Goal: Obtain resource: Download file/media

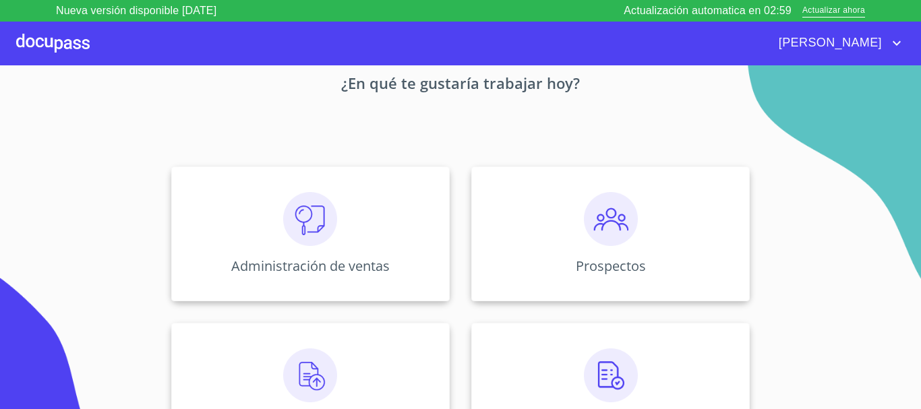
scroll to position [135, 0]
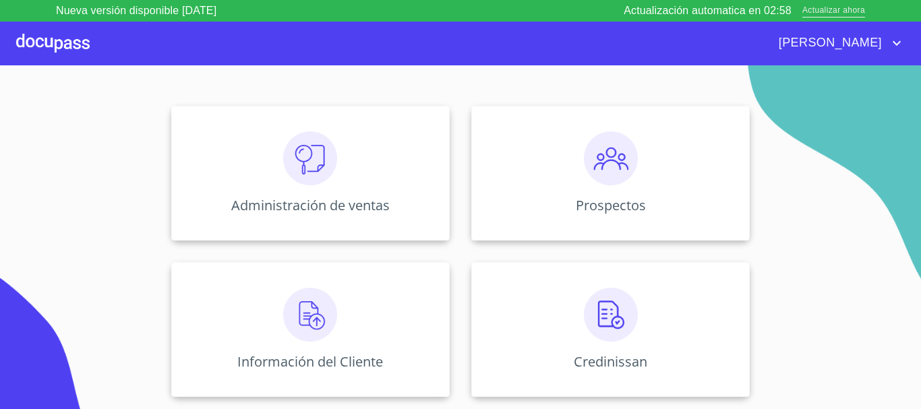
click at [805, 13] on span "Actualizar ahora" at bounding box center [833, 11] width 63 height 14
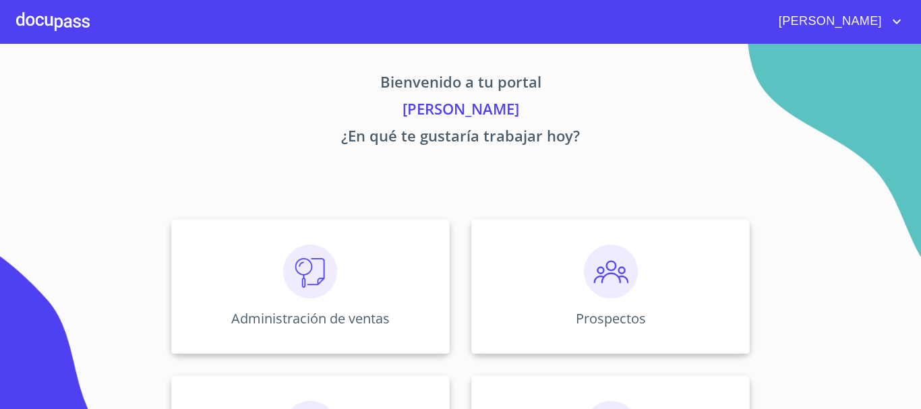
scroll to position [135, 0]
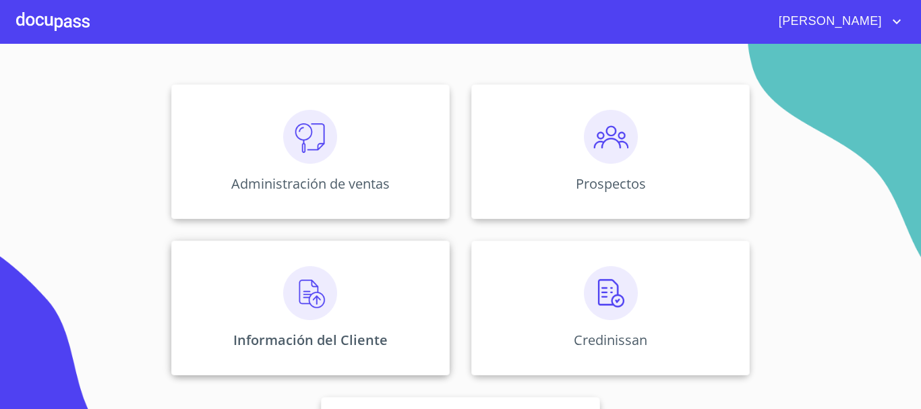
click at [328, 310] on img at bounding box center [310, 293] width 54 height 54
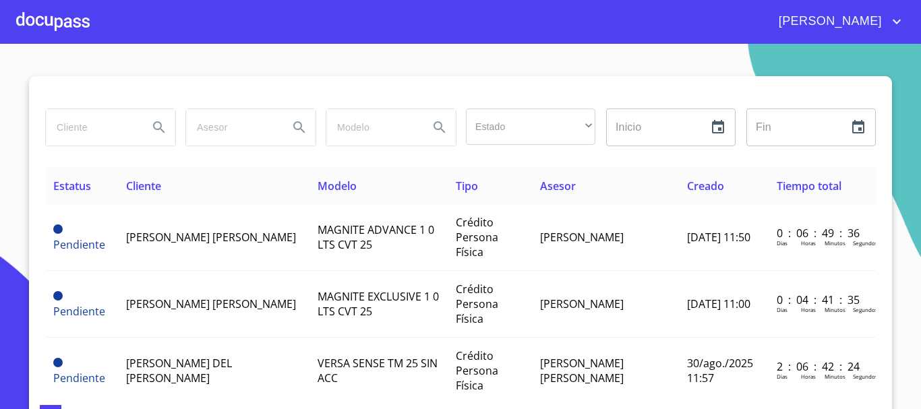
click at [90, 122] on input "search" at bounding box center [92, 127] width 92 height 36
click at [155, 124] on icon "Search" at bounding box center [158, 126] width 11 height 11
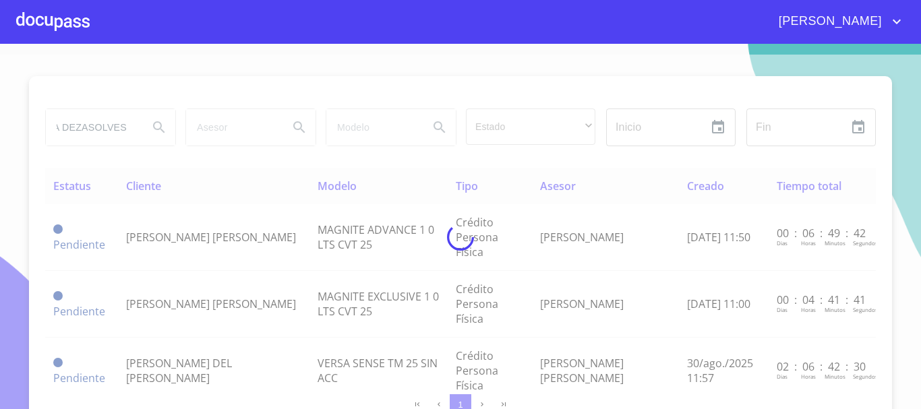
scroll to position [0, 0]
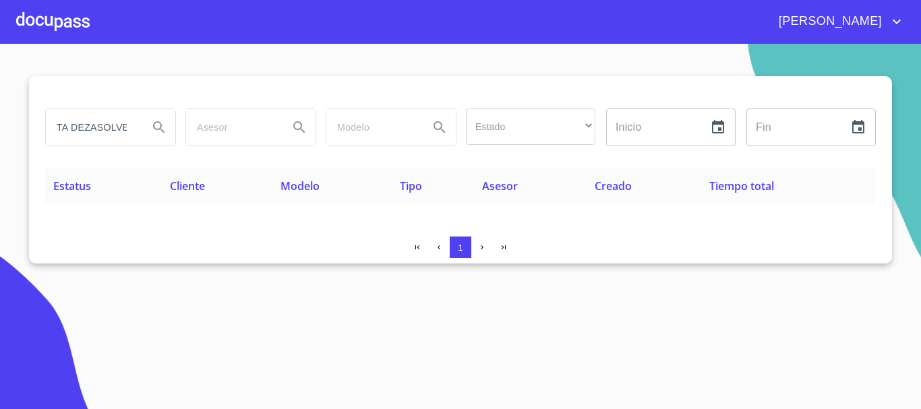
click at [155, 124] on icon "Search" at bounding box center [159, 127] width 16 height 16
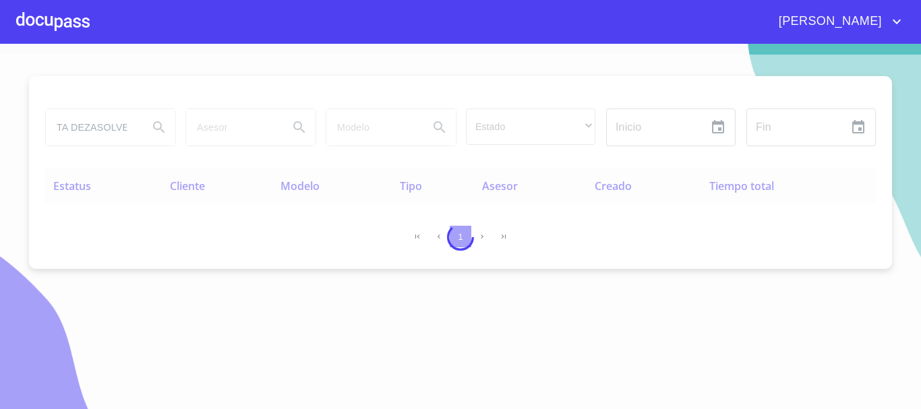
click at [125, 131] on div at bounding box center [460, 237] width 921 height 365
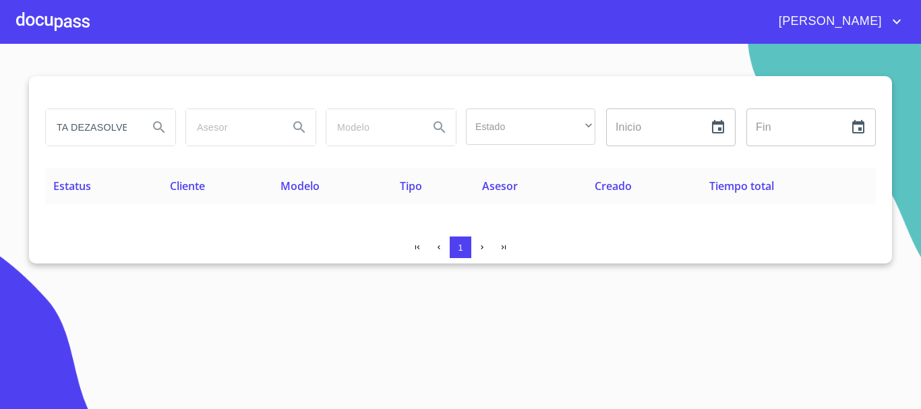
click at [119, 125] on input "TA DEZASOLVES" at bounding box center [92, 127] width 92 height 36
click at [125, 130] on input "TA DEZASOLVES" at bounding box center [92, 127] width 92 height 36
click at [129, 129] on input "TA DEZASOLVES" at bounding box center [92, 127] width 92 height 36
drag, startPoint x: 71, startPoint y: 127, endPoint x: 241, endPoint y: 127, distance: 169.2
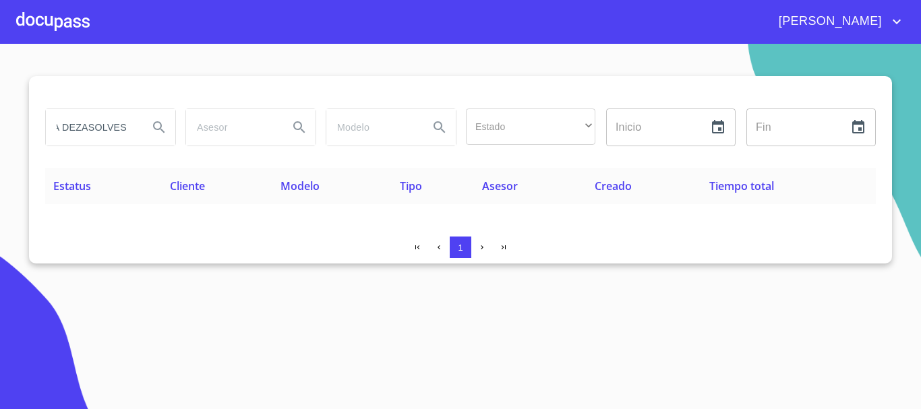
click at [241, 127] on div "TA DEZASOLVES Estado ​ ​ Inicio ​ Fin ​" at bounding box center [460, 127] width 841 height 49
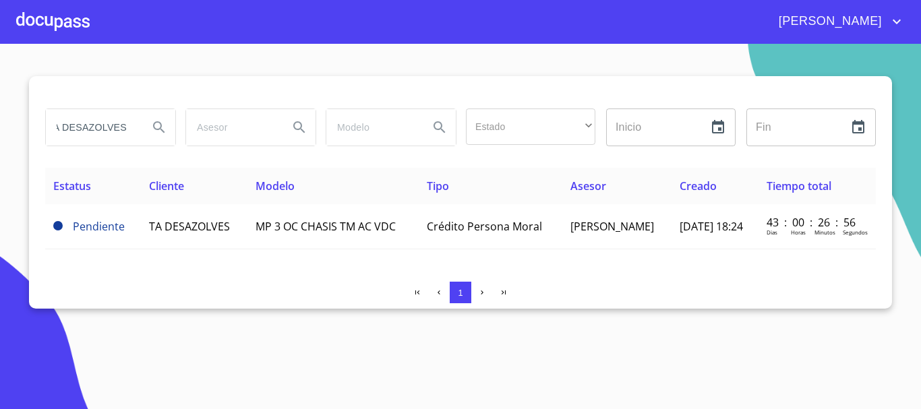
drag, startPoint x: 58, startPoint y: 128, endPoint x: 268, endPoint y: 135, distance: 209.7
click at [268, 135] on div "TA DESAZOLVES Estado ​ ​ Inicio ​ Fin ​" at bounding box center [460, 127] width 841 height 49
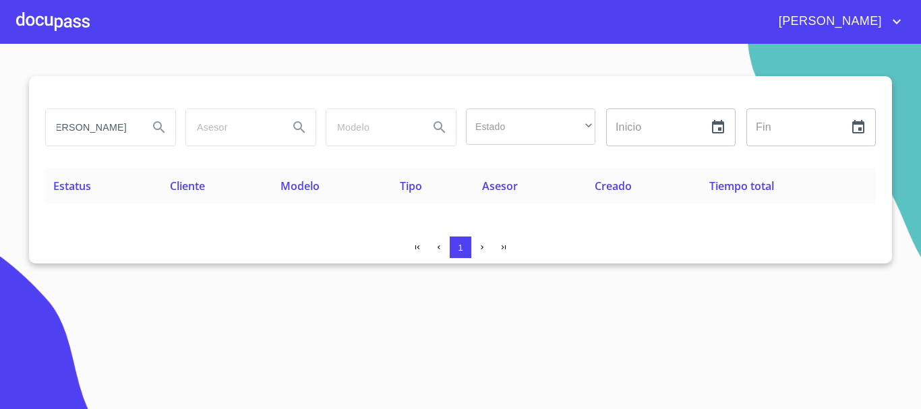
scroll to position [0, 34]
drag, startPoint x: 61, startPoint y: 126, endPoint x: 226, endPoint y: 127, distance: 164.4
click at [226, 127] on div "[PERSON_NAME] Estado ​ ​ Inicio ​ Fin ​" at bounding box center [460, 127] width 841 height 49
type input "J"
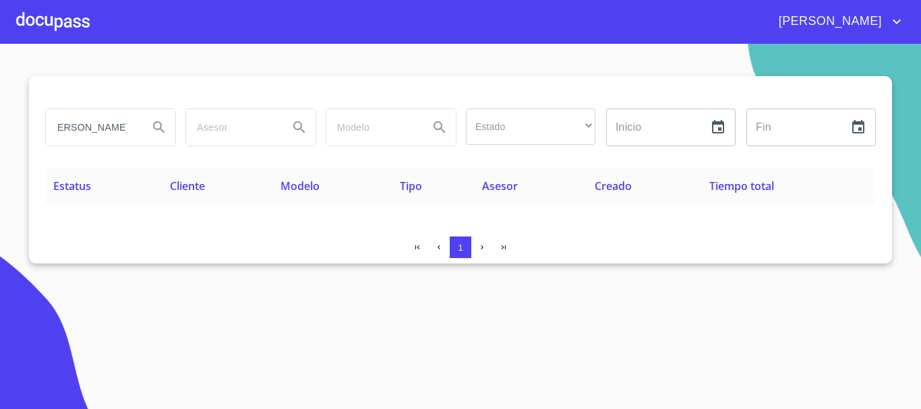
scroll to position [0, 15]
type input "[PERSON_NAME]"
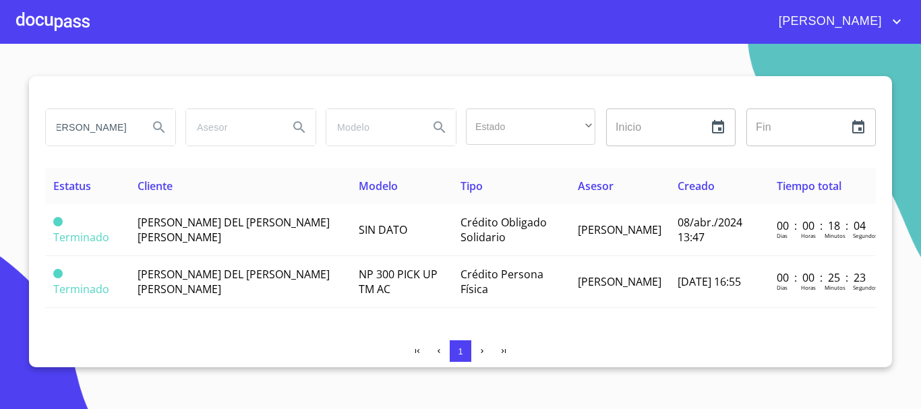
click at [82, 22] on div at bounding box center [52, 21] width 73 height 43
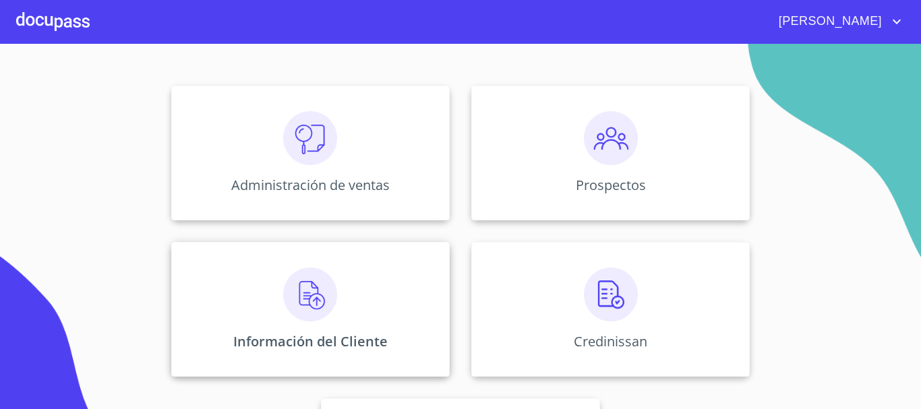
scroll to position [135, 0]
click at [320, 297] on img at bounding box center [310, 293] width 54 height 54
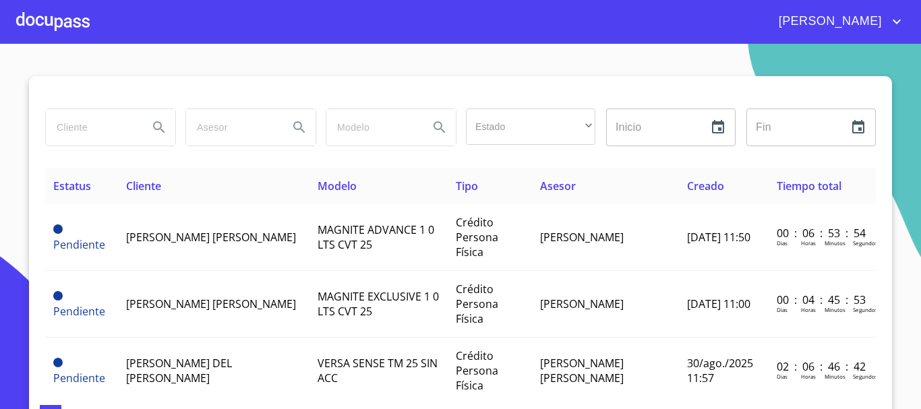
click at [77, 121] on input "search" at bounding box center [92, 127] width 92 height 36
type input "TA DESAZOLVES"
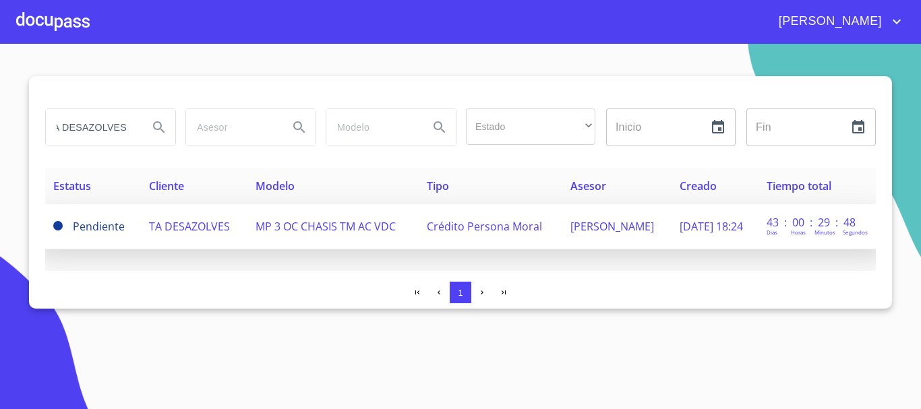
scroll to position [0, 0]
click at [206, 228] on span "TA DESAZOLVES" at bounding box center [189, 226] width 81 height 15
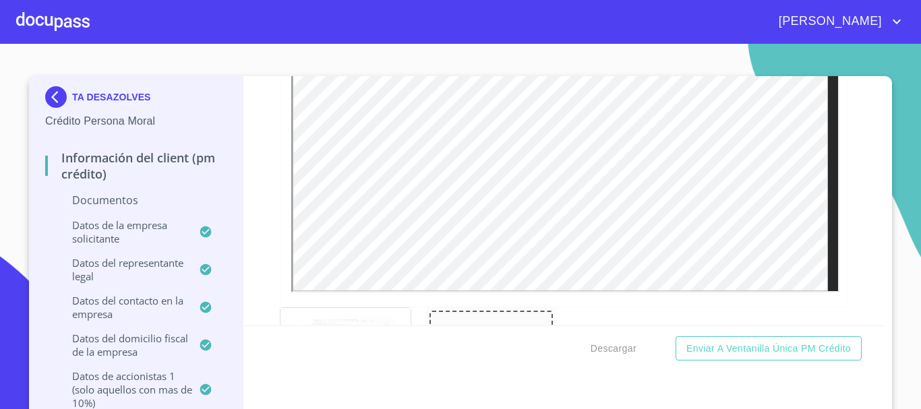
scroll to position [3033, 0]
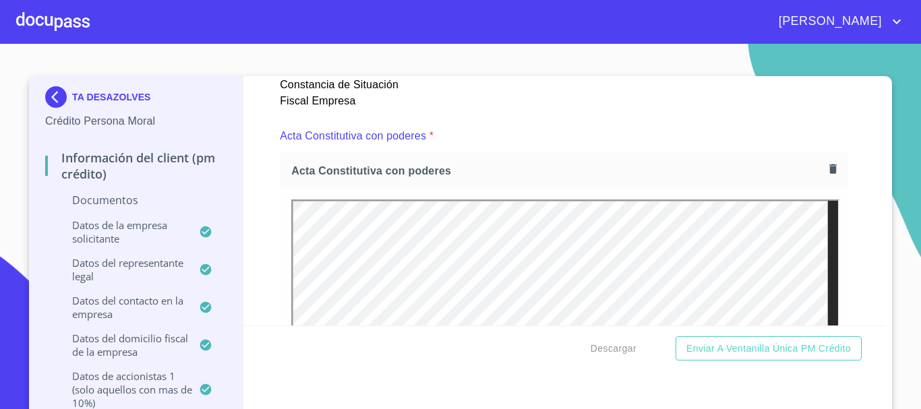
click at [44, 12] on div at bounding box center [52, 21] width 73 height 43
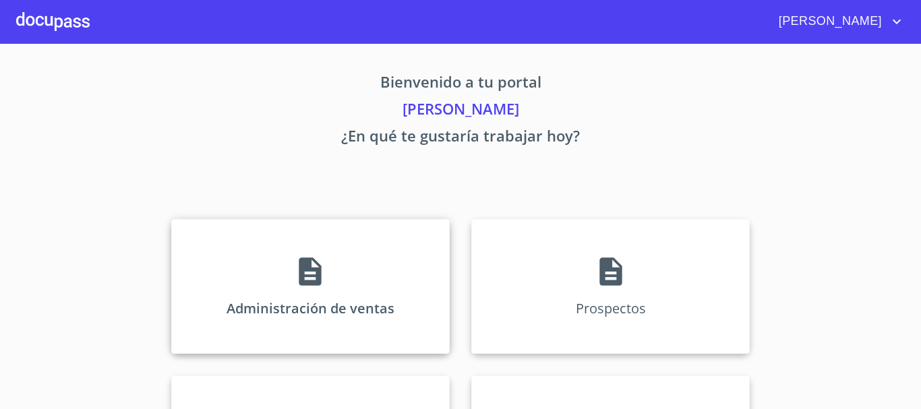
scroll to position [135, 0]
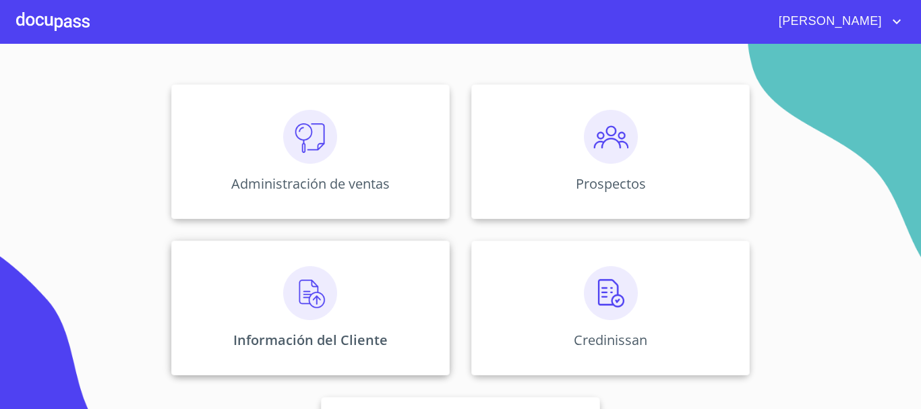
click at [309, 274] on img at bounding box center [310, 293] width 54 height 54
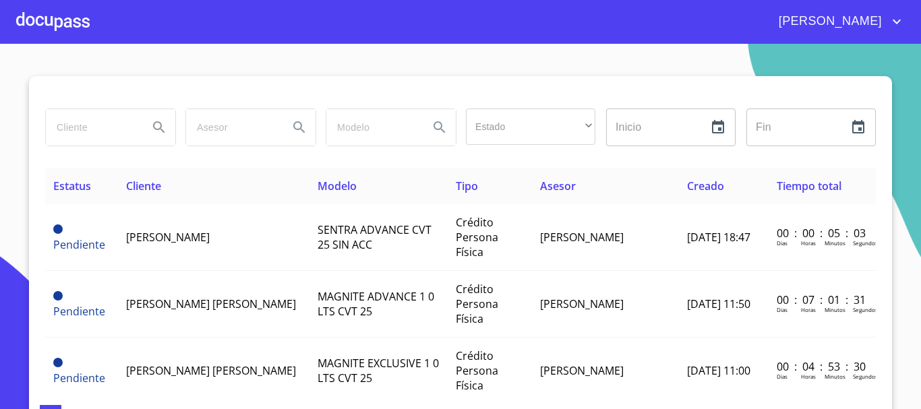
click at [90, 130] on input "search" at bounding box center [92, 127] width 92 height 36
type input "moviban"
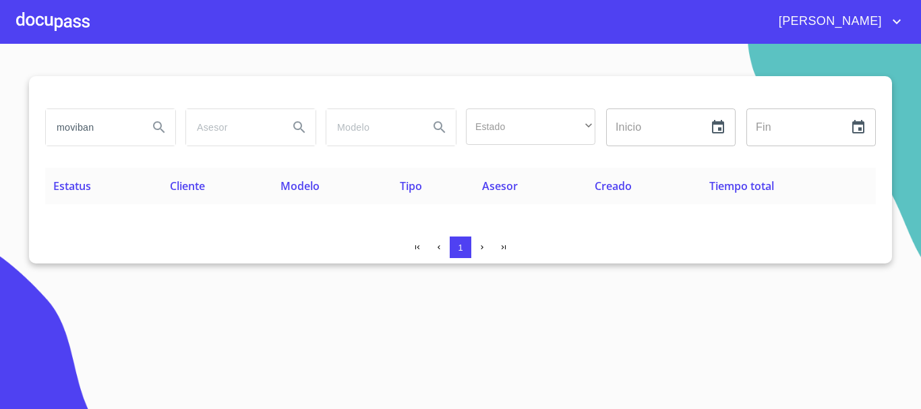
click at [53, 22] on div at bounding box center [52, 21] width 73 height 43
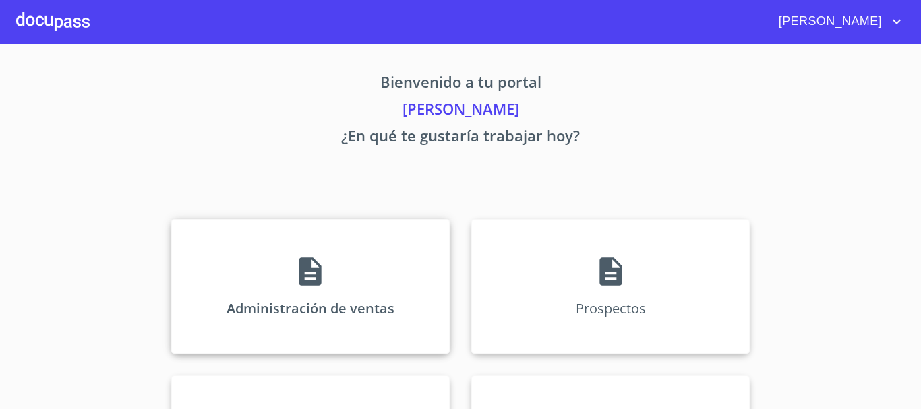
scroll to position [135, 0]
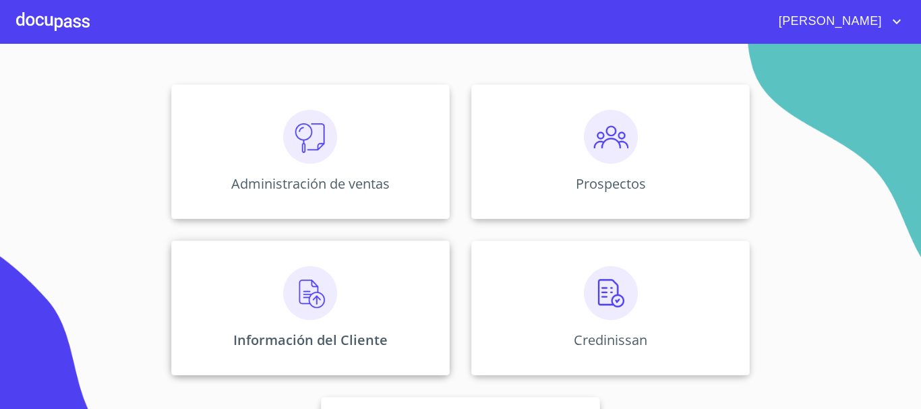
click at [279, 302] on div "Información del Cliente" at bounding box center [310, 308] width 278 height 135
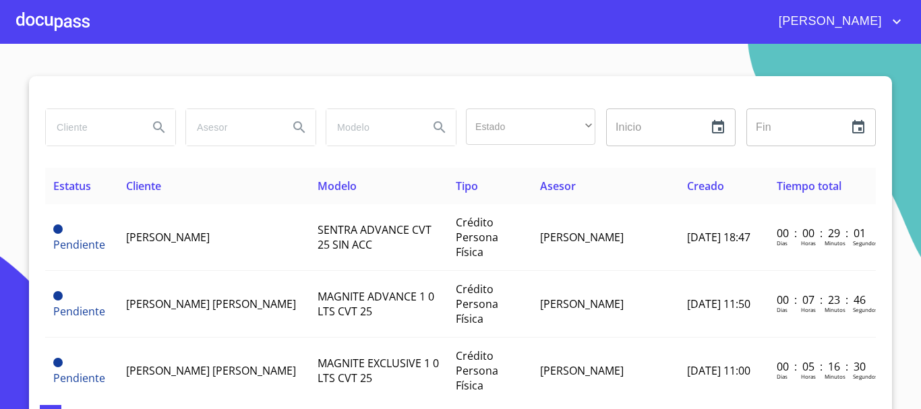
click at [90, 125] on input "search" at bounding box center [92, 127] width 92 height 36
type input "[PERSON_NAME]"
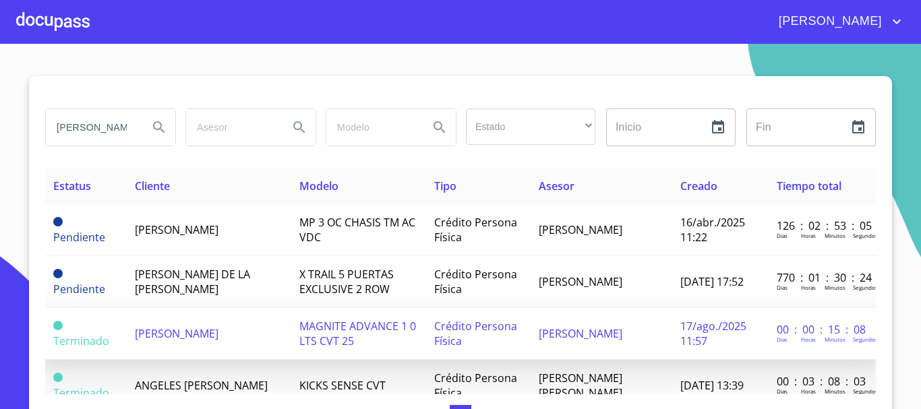
click at [263, 329] on td "[PERSON_NAME]" at bounding box center [209, 334] width 164 height 52
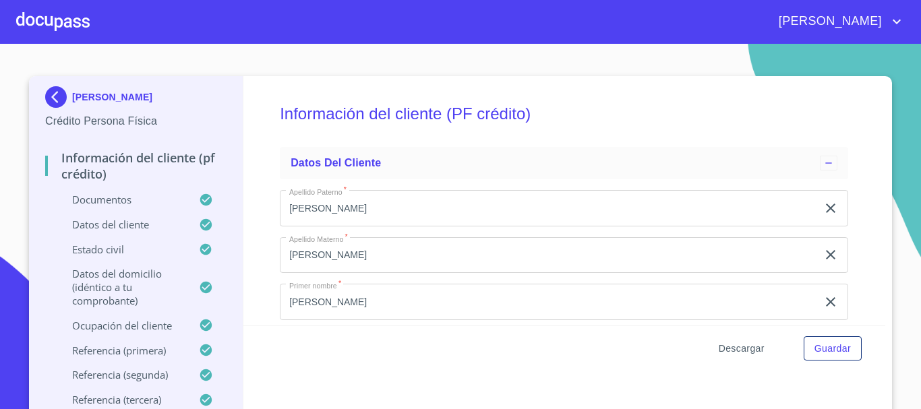
click at [733, 356] on span "Descargar" at bounding box center [741, 348] width 46 height 17
